Goal: Task Accomplishment & Management: Use online tool/utility

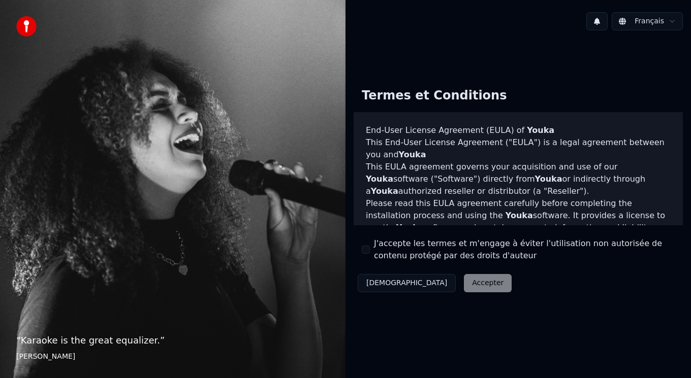
click at [369, 250] on button "J'accepte les termes et m'engage à éviter l'utilisation non autorisée de conten…" at bounding box center [366, 250] width 8 height 8
click at [464, 288] on button "Accepter" at bounding box center [488, 283] width 48 height 18
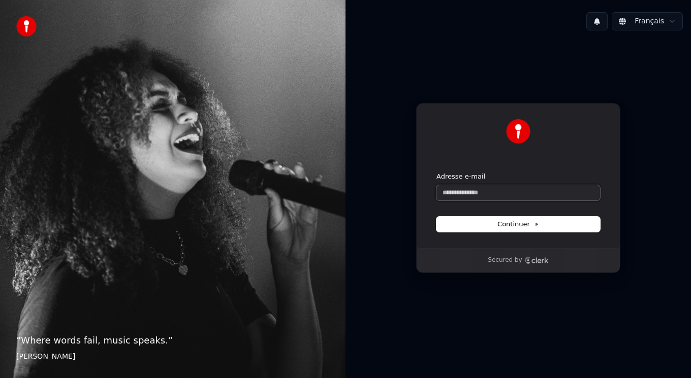
click at [466, 191] on input "Adresse e-mail" at bounding box center [518, 192] width 164 height 15
click at [529, 219] on button "Continuer" at bounding box center [518, 224] width 164 height 15
type input "**********"
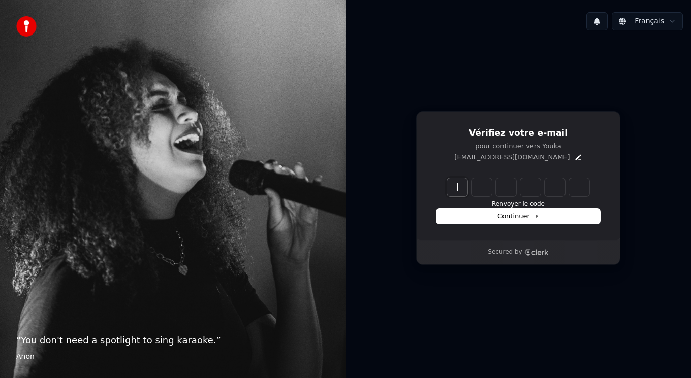
click at [459, 186] on input "Enter verification code" at bounding box center [528, 187] width 163 height 18
click at [460, 186] on input "Enter verification code" at bounding box center [528, 187] width 163 height 18
type input "******"
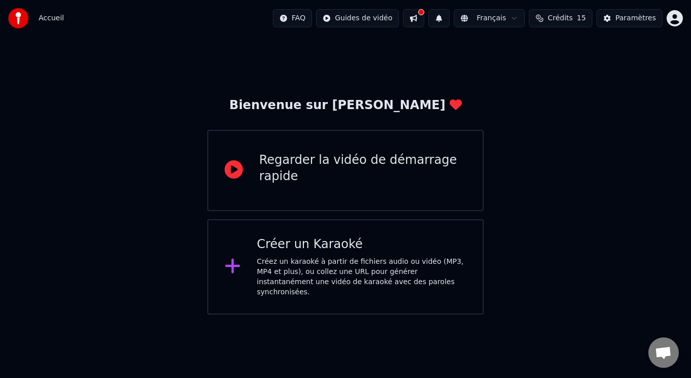
click at [362, 160] on div "Regarder la vidéo de démarrage rapide" at bounding box center [362, 168] width 207 height 33
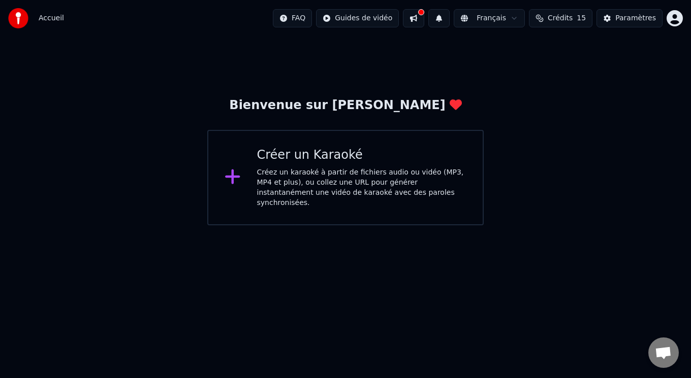
click at [230, 170] on icon at bounding box center [233, 177] width 16 height 18
click at [49, 17] on span "Accueil" at bounding box center [51, 18] width 25 height 10
click at [233, 172] on icon at bounding box center [232, 177] width 15 height 15
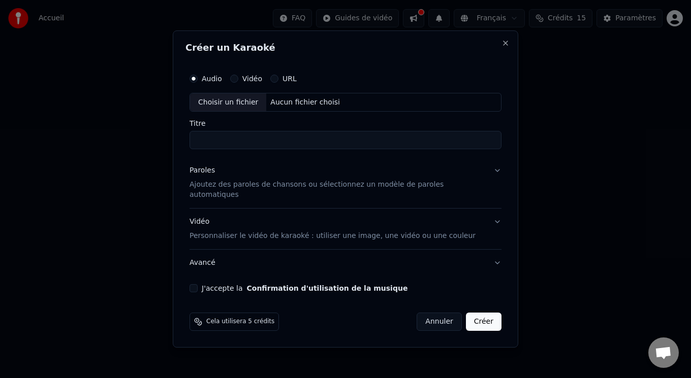
click at [220, 145] on input "Titre" at bounding box center [346, 141] width 312 height 18
click at [278, 83] on button "URL" at bounding box center [274, 79] width 8 height 8
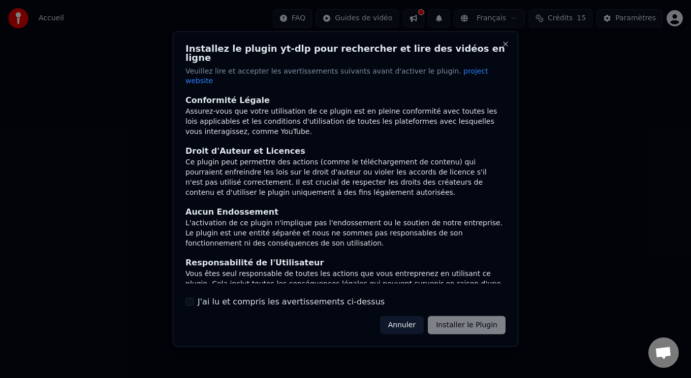
click at [188, 298] on button "J'ai lu et compris les avertissements ci-dessus" at bounding box center [189, 302] width 8 height 8
click at [471, 317] on button "Installer le Plugin" at bounding box center [467, 326] width 78 height 18
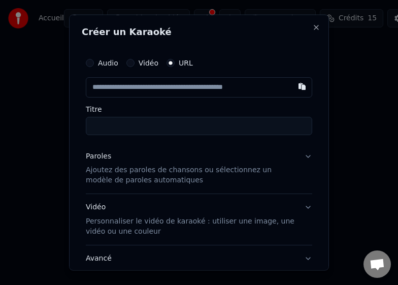
click at [126, 83] on input "text" at bounding box center [199, 87] width 227 height 20
click at [292, 85] on button "button" at bounding box center [302, 86] width 20 height 18
type input "**********"
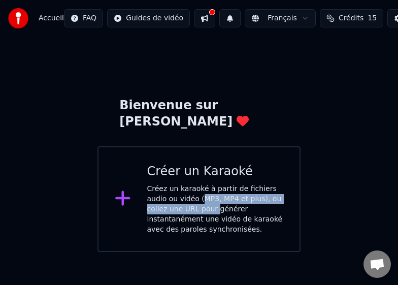
click at [180, 186] on div "Créez un karaoké à partir de fichiers audio ou vidéo (MP3, MP4 et plus), ou col…" at bounding box center [215, 209] width 137 height 51
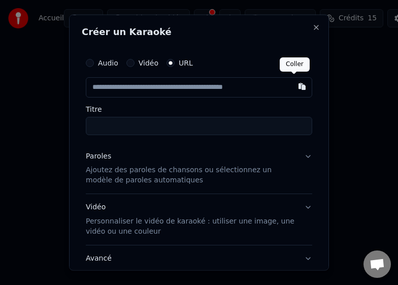
click at [292, 84] on button "button" at bounding box center [302, 86] width 20 height 18
type input "**********"
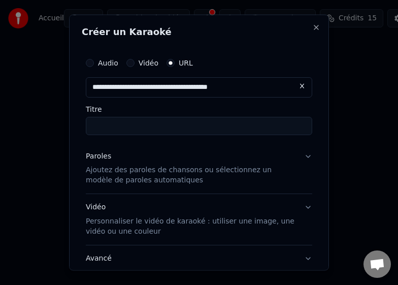
type input "**********"
click at [297, 155] on button "Paroles Ajoutez des paroles de chansons ou sélectionnez un modèle de paroles au…" at bounding box center [199, 168] width 227 height 51
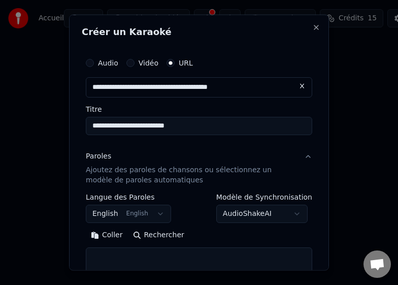
click at [154, 212] on body "**********" at bounding box center [199, 126] width 398 height 252
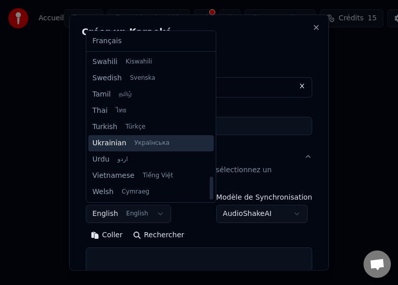
scroll to position [627, 0]
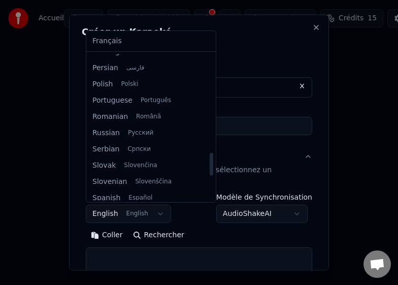
select select "**"
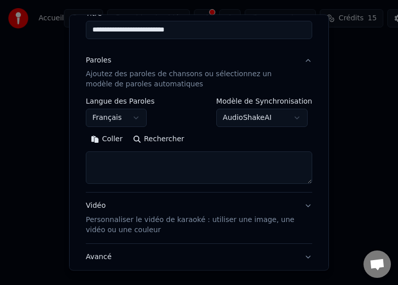
scroll to position [102, 0]
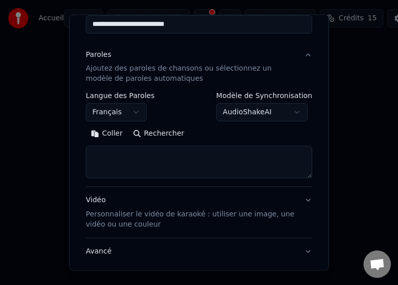
click at [290, 111] on body "**********" at bounding box center [199, 126] width 398 height 252
click at [158, 131] on button "Rechercher" at bounding box center [158, 133] width 61 height 16
type textarea "**********"
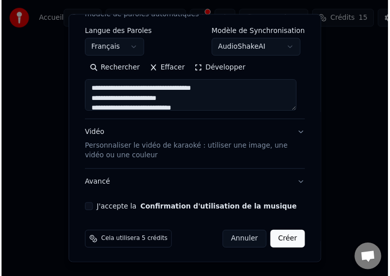
scroll to position [167, 0]
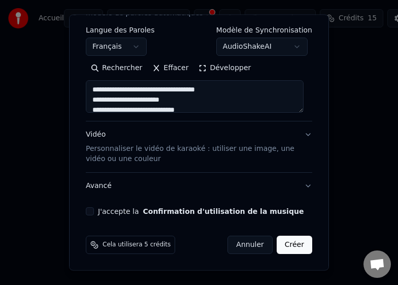
click at [90, 211] on button "J'accepte la Confirmation d'utilisation de la musique" at bounding box center [90, 211] width 8 height 8
click at [283, 245] on button "Créer" at bounding box center [295, 245] width 36 height 18
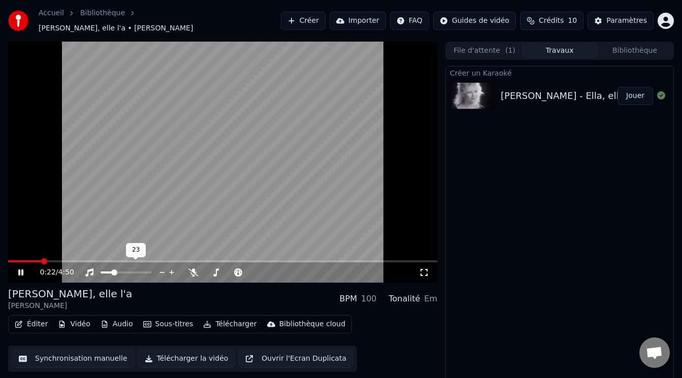
click at [112, 270] on span at bounding box center [114, 273] width 6 height 6
click at [21, 269] on icon at bounding box center [27, 273] width 23 height 8
click at [22, 269] on icon at bounding box center [21, 272] width 6 height 7
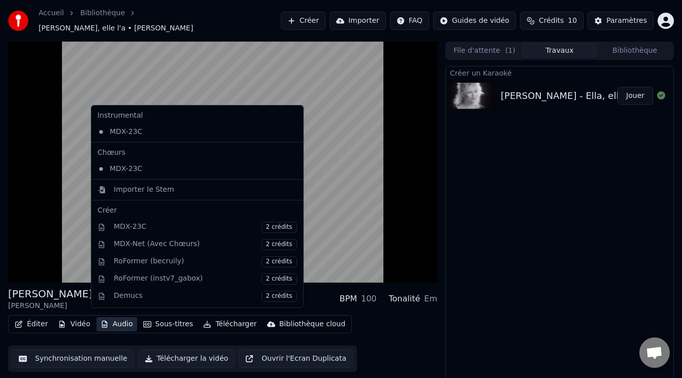
click at [117, 319] on button "Audio" at bounding box center [117, 325] width 41 height 14
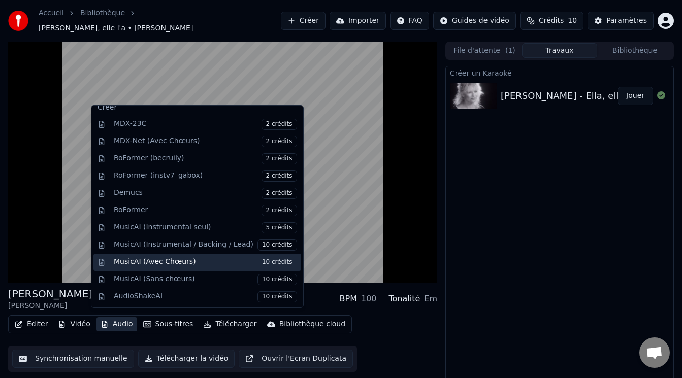
click at [164, 262] on div "MusicAI (Avec Chœurs) 10 crédits" at bounding box center [205, 262] width 183 height 11
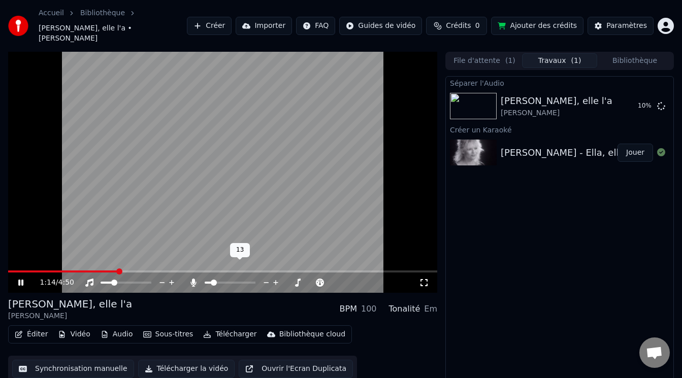
click at [211, 280] on span at bounding box center [214, 283] width 6 height 6
click at [131, 280] on span at bounding box center [130, 283] width 6 height 6
click at [209, 280] on span at bounding box center [211, 283] width 6 height 6
click at [118, 280] on span at bounding box center [119, 283] width 6 height 6
click at [645, 97] on button "Jouer" at bounding box center [636, 106] width 36 height 18
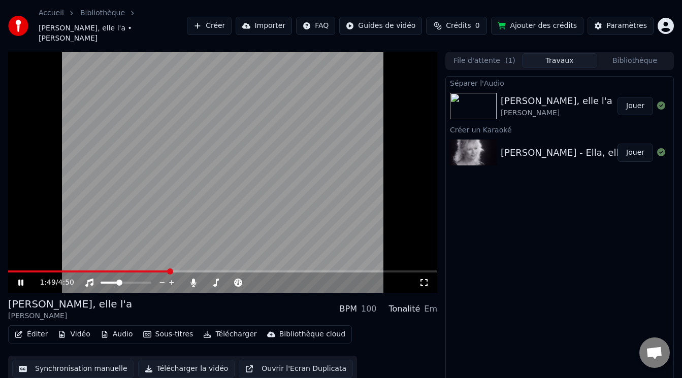
click at [17, 19] on img at bounding box center [18, 26] width 20 height 20
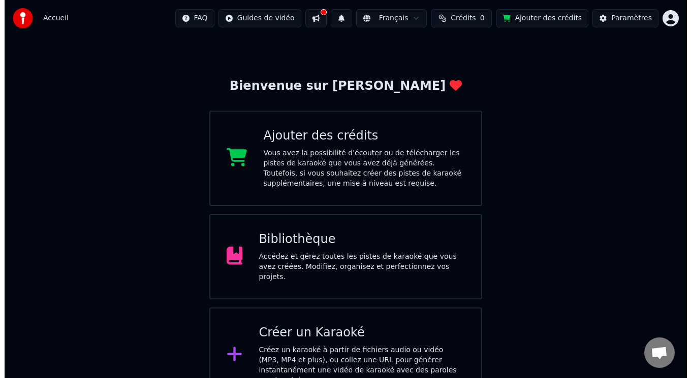
scroll to position [30, 0]
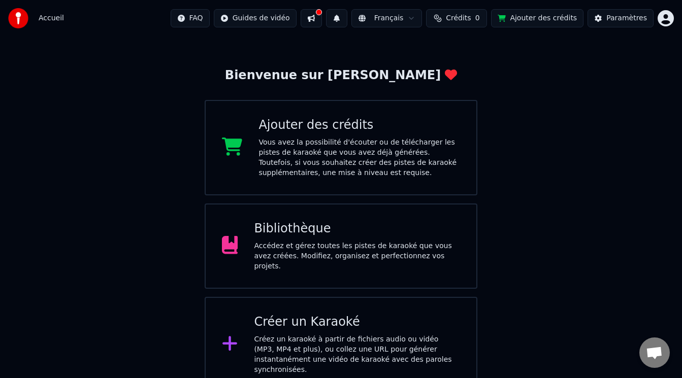
click at [322, 19] on button at bounding box center [311, 18] width 21 height 18
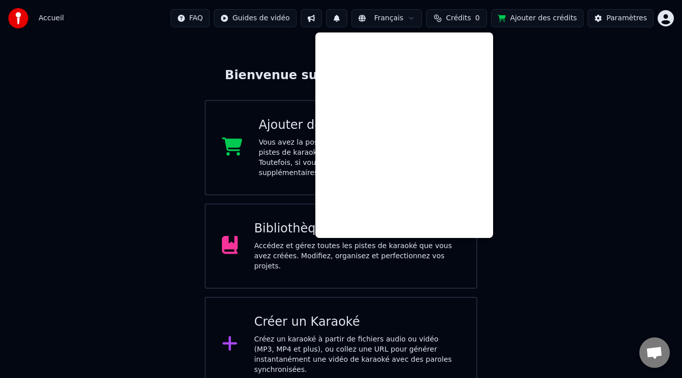
click at [322, 18] on button at bounding box center [311, 18] width 21 height 18
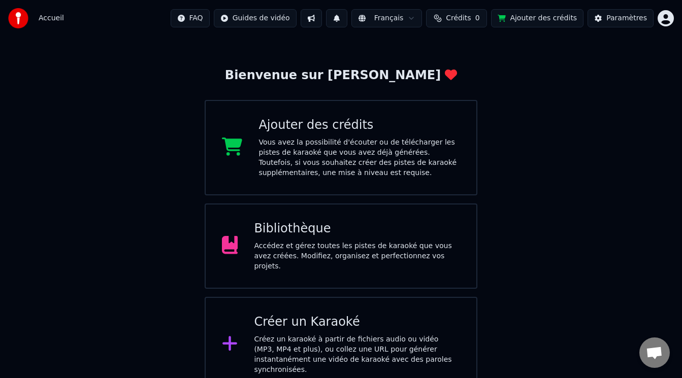
click at [470, 16] on span "Crédits" at bounding box center [458, 18] width 25 height 10
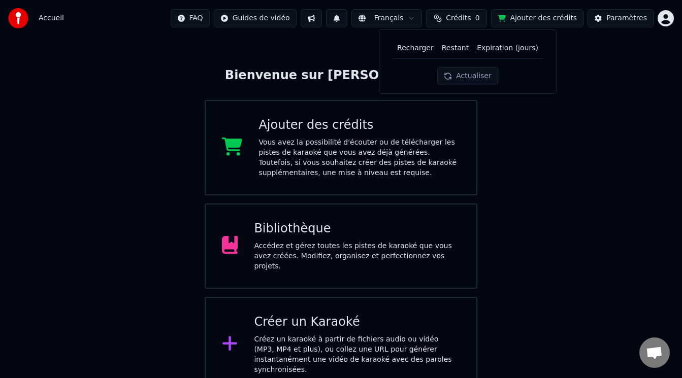
click at [461, 48] on th "Restant" at bounding box center [455, 48] width 35 height 20
click at [467, 76] on button "Actualiser" at bounding box center [467, 76] width 60 height 18
click at [464, 73] on button "Actualiser" at bounding box center [467, 76] width 60 height 18
click at [543, 17] on button "Ajouter des crédits" at bounding box center [537, 18] width 92 height 18
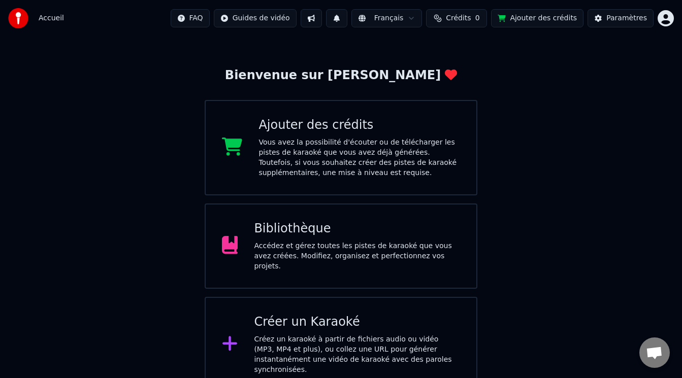
click at [600, 153] on div "Bienvenue sur Youka Ajouter des crédits Vous avez la possibilité d'écouter ou d…" at bounding box center [341, 200] width 682 height 386
click at [664, 17] on html "Accueil FAQ Guides de vidéo Français Crédits 0 Ajouter des crédits Paramètres B…" at bounding box center [341, 181] width 682 height 423
